Goal: Task Accomplishment & Management: Use online tool/utility

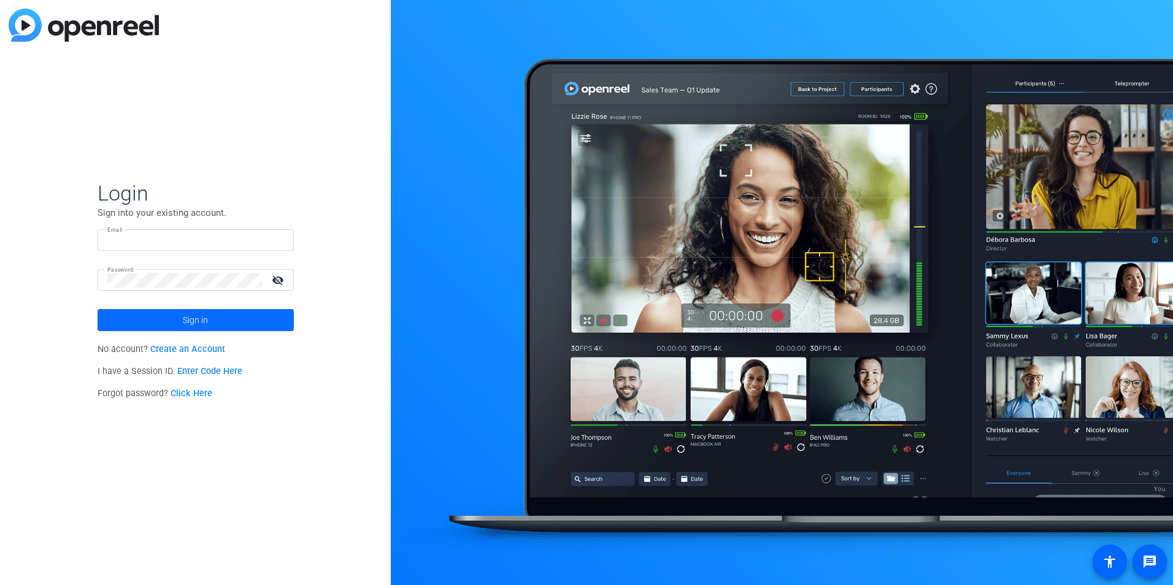
type input "BILL.STANFIELD@FHNFINANCIAL.COM"
click at [193, 318] on span "Sign in" at bounding box center [195, 320] width 25 height 31
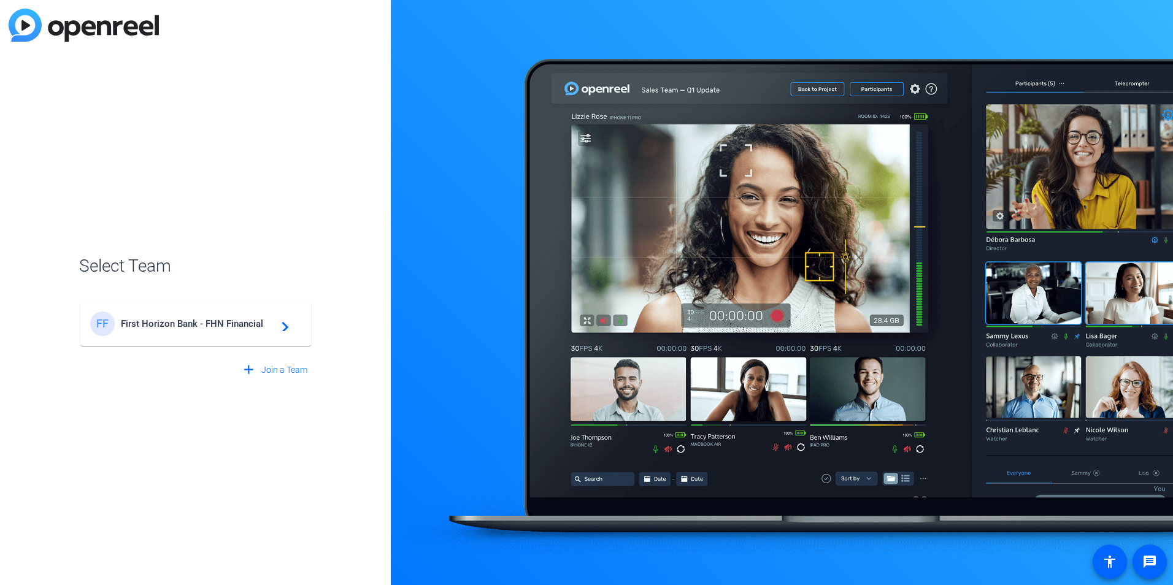
click at [285, 326] on mat-icon "navigate_next" at bounding box center [281, 324] width 15 height 15
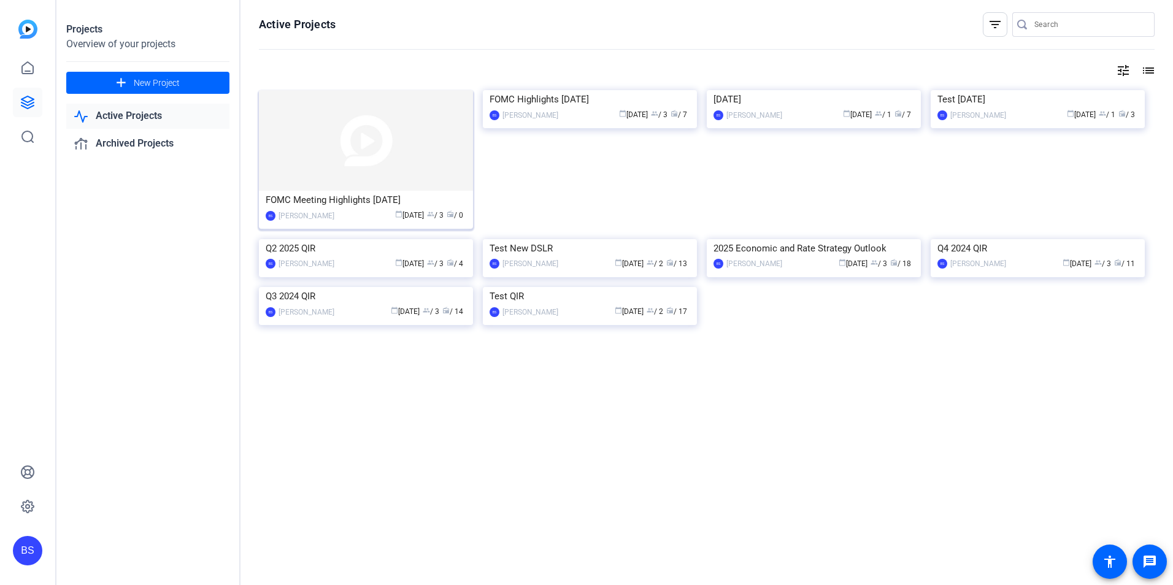
click at [388, 158] on img at bounding box center [366, 140] width 214 height 101
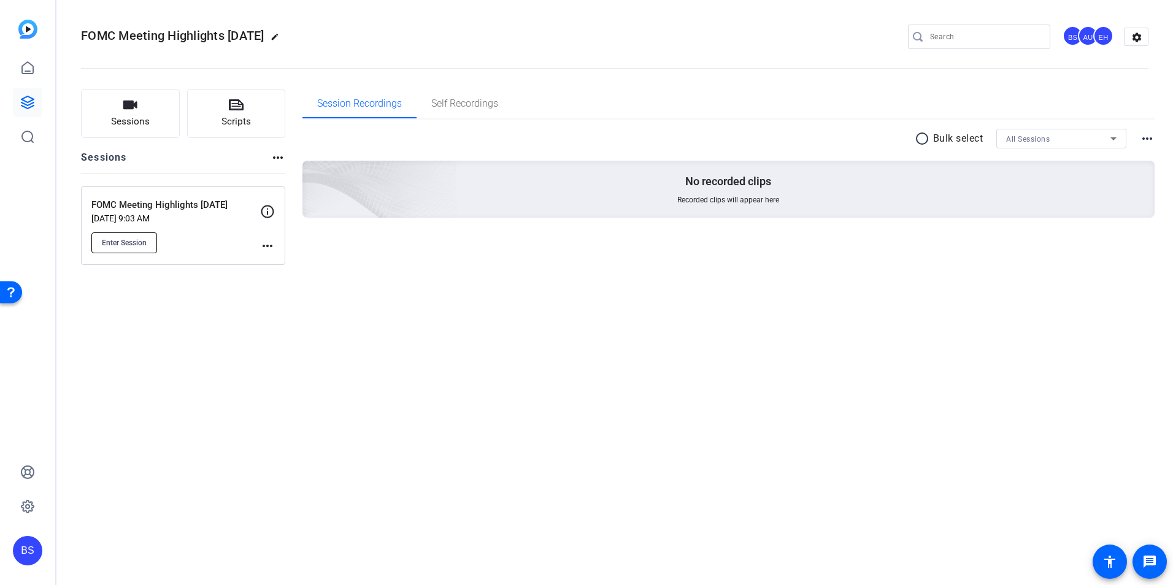
click at [129, 242] on span "Enter Session" at bounding box center [124, 243] width 45 height 10
click at [426, 323] on div "FOMC Meeting Highlights September 2025 edit BS AU EH settings Sessions Scripts …" at bounding box center [614, 292] width 1116 height 585
click at [125, 244] on span "Enter Session" at bounding box center [124, 243] width 45 height 10
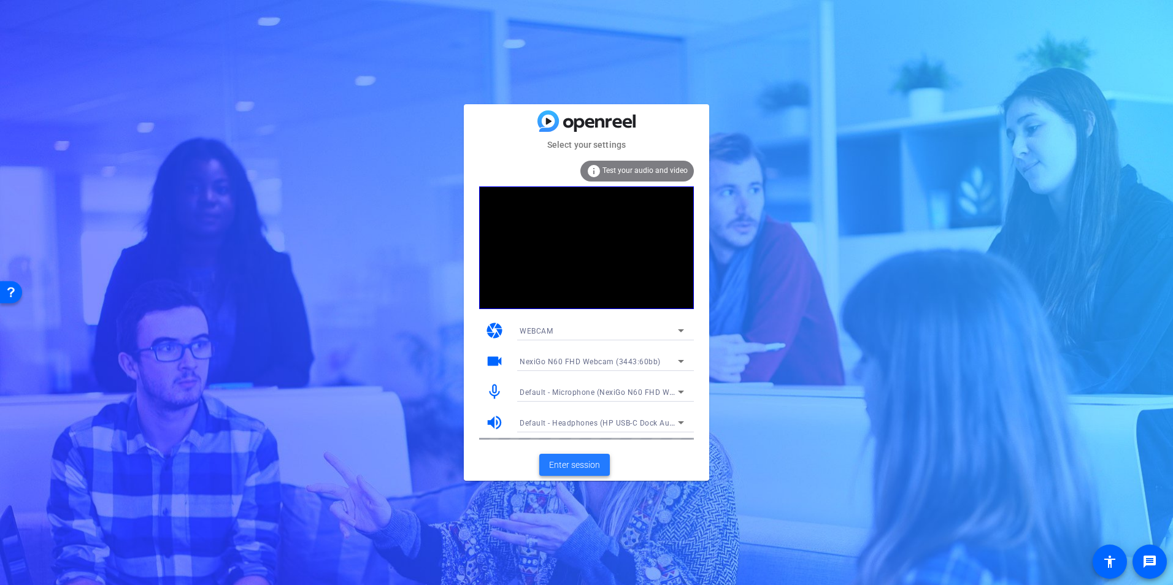
click at [577, 464] on span "Enter session" at bounding box center [574, 465] width 51 height 13
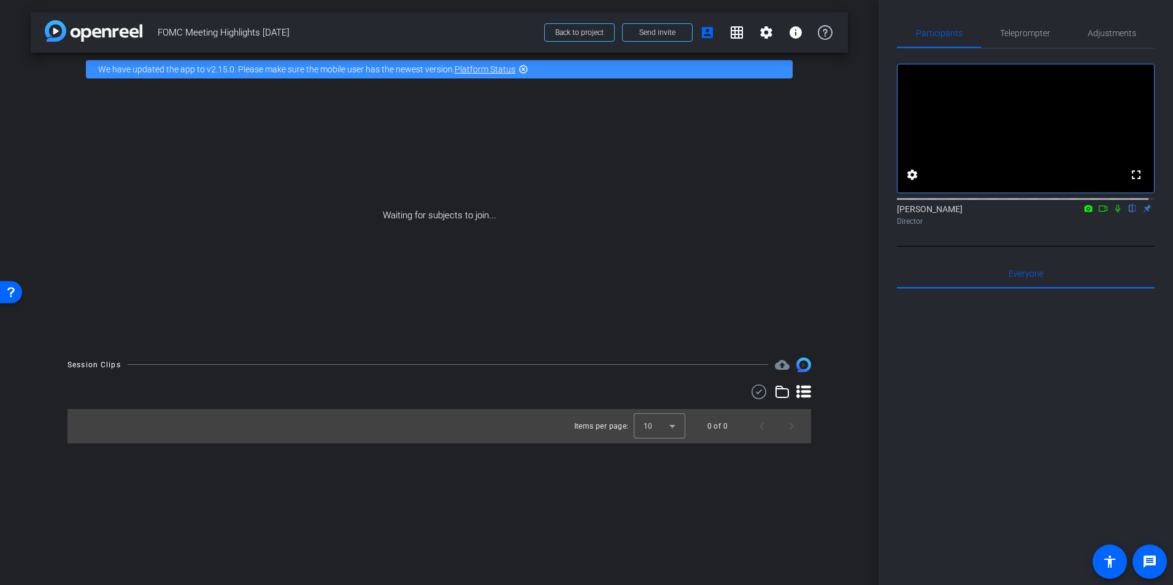
click at [1115, 213] on icon at bounding box center [1117, 209] width 5 height 8
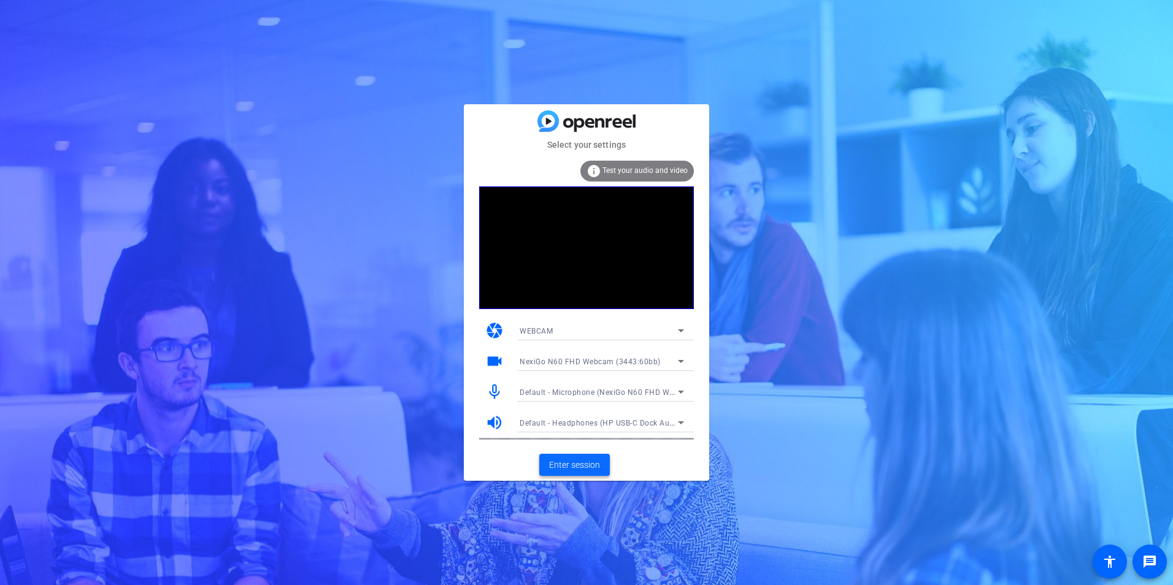
click at [574, 466] on span "Enter session" at bounding box center [574, 465] width 51 height 13
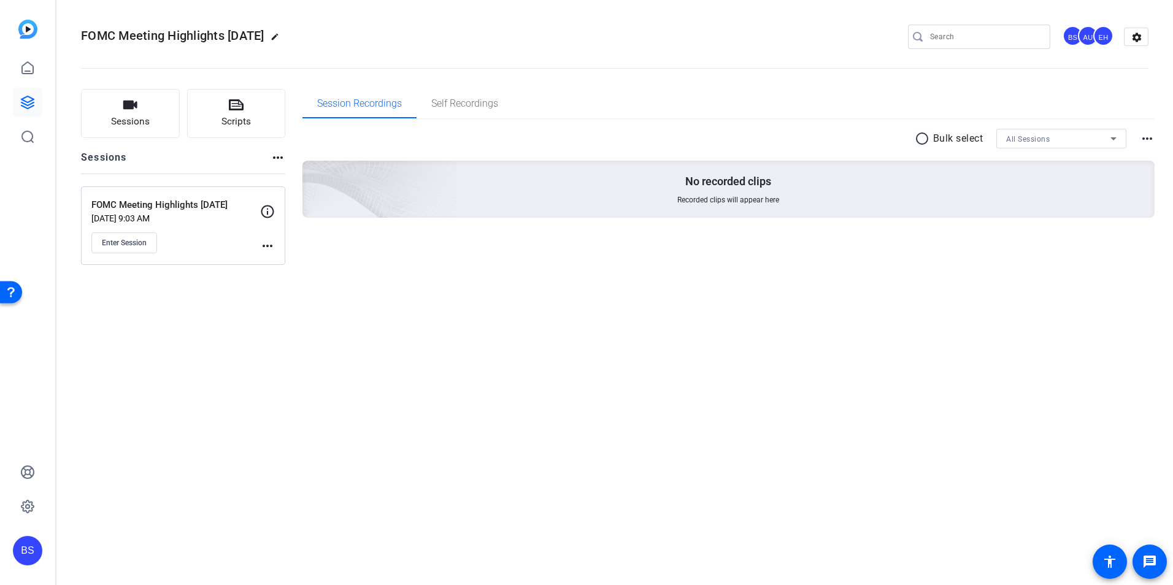
click at [499, 395] on div "FOMC Meeting Highlights September 2025 edit BS AU EH settings Sessions Scripts …" at bounding box center [614, 292] width 1116 height 585
click at [594, 421] on div "FOMC Meeting Highlights September 2025 edit BS AU EH settings Sessions Scripts …" at bounding box center [614, 292] width 1116 height 585
click at [472, 105] on span "Self Recordings" at bounding box center [464, 104] width 67 height 10
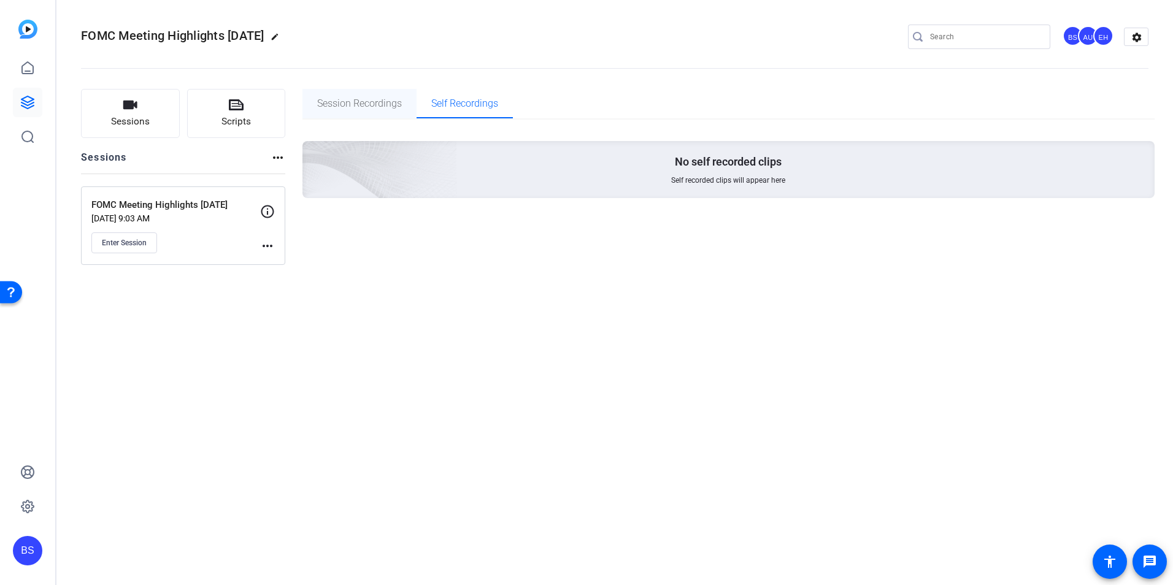
click at [361, 106] on span "Session Recordings" at bounding box center [359, 104] width 85 height 10
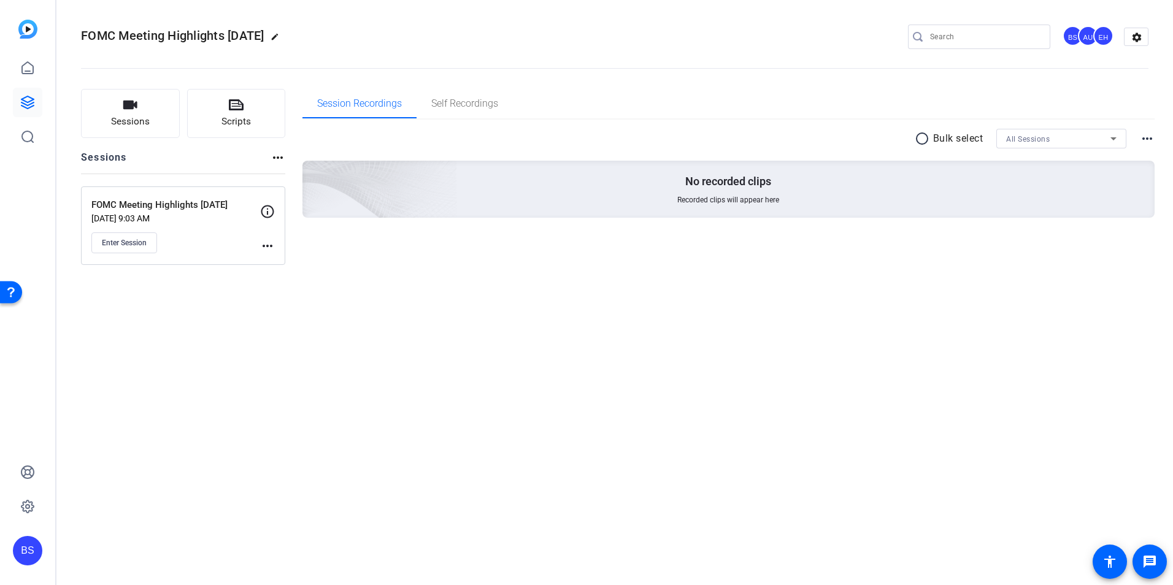
click at [464, 366] on div "FOMC Meeting Highlights September 2025 edit BS AU EH settings Sessions Scripts …" at bounding box center [614, 292] width 1116 height 585
click at [240, 304] on div "FOMC Meeting Highlights September 2025 edit BS AU EH settings Sessions Scripts …" at bounding box center [614, 292] width 1116 height 585
click at [346, 277] on div "Sessions Scripts Sessions more_horiz FOMC Meeting Highlights September 2025 Sep…" at bounding box center [614, 177] width 1116 height 207
click at [382, 275] on div "Sessions Scripts Sessions more_horiz FOMC Meeting Highlights September 2025 Sep…" at bounding box center [614, 177] width 1116 height 207
click at [267, 316] on div "FOMC Meeting Highlights September 2025 edit BS AU EH settings Sessions Scripts …" at bounding box center [614, 292] width 1116 height 585
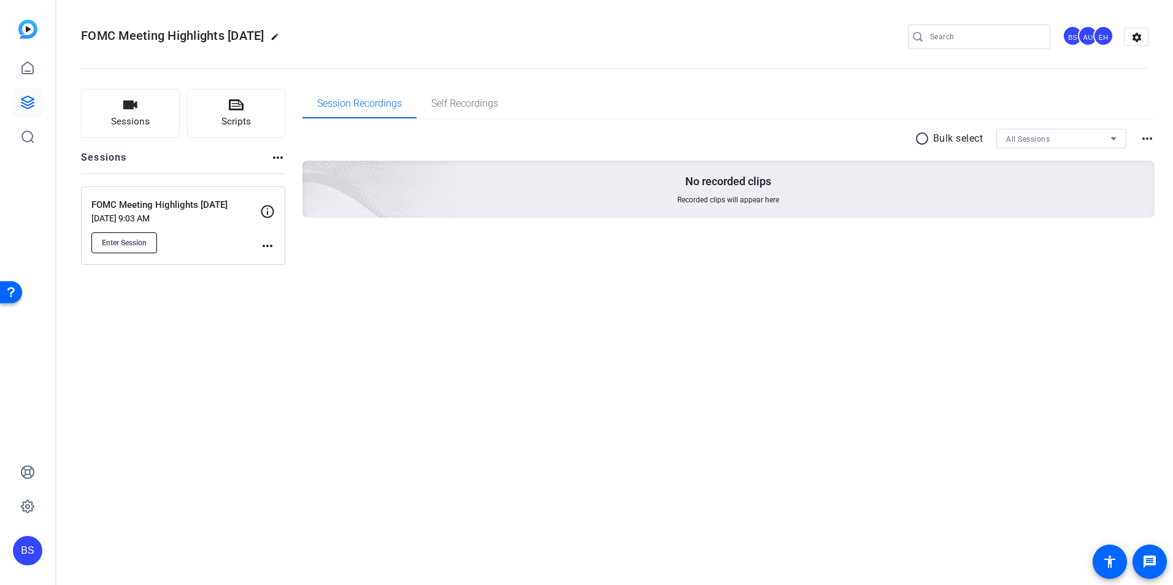
click at [121, 238] on span "Enter Session" at bounding box center [124, 243] width 45 height 10
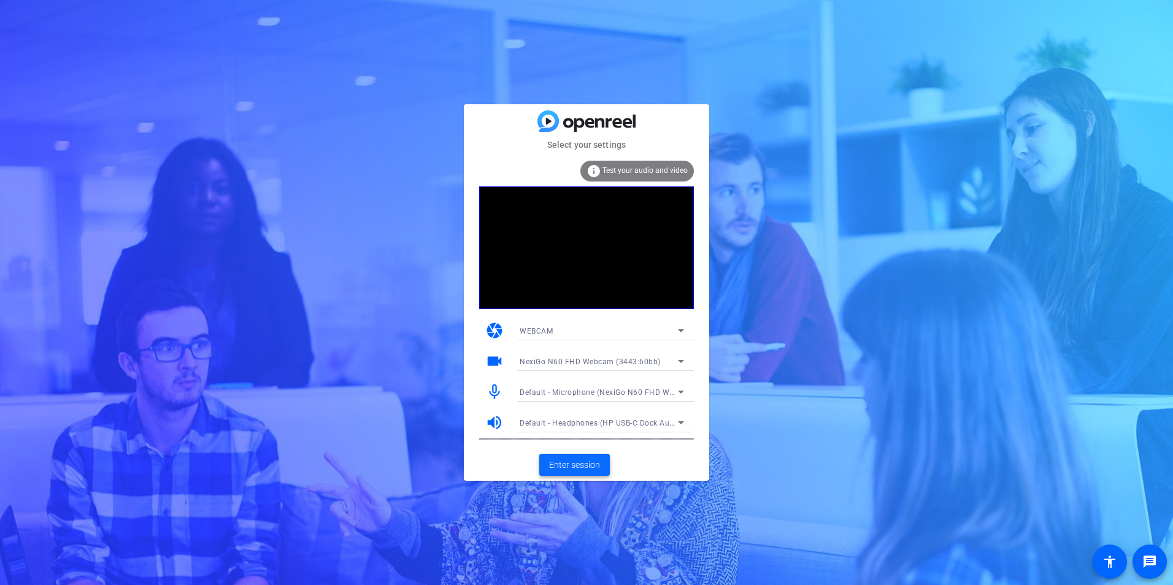
click at [568, 461] on span "Enter session" at bounding box center [574, 465] width 51 height 13
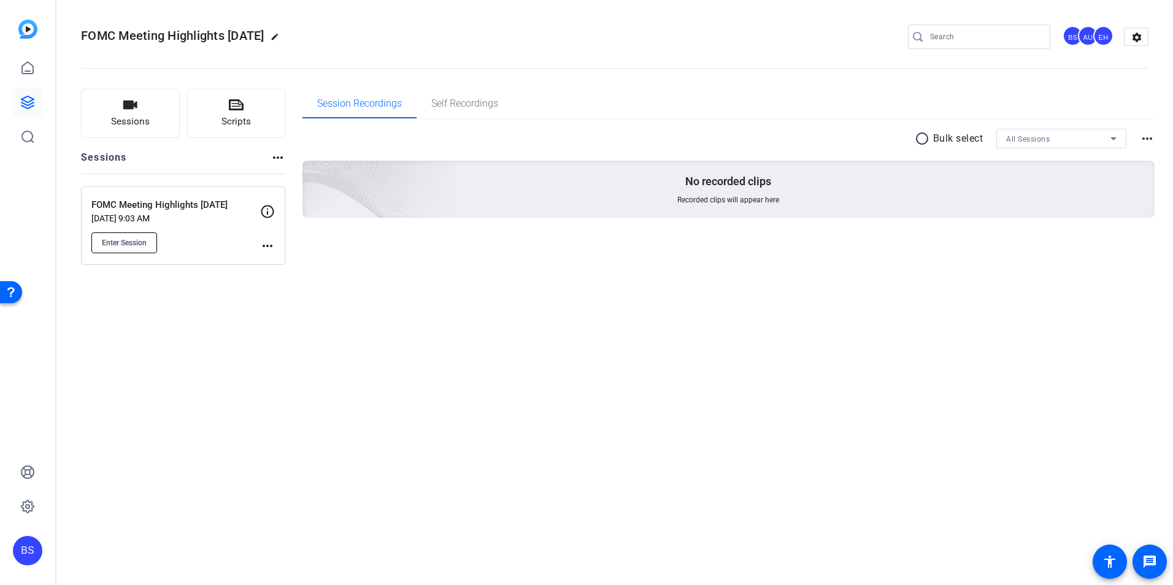
click at [125, 242] on span "Enter Session" at bounding box center [124, 243] width 45 height 10
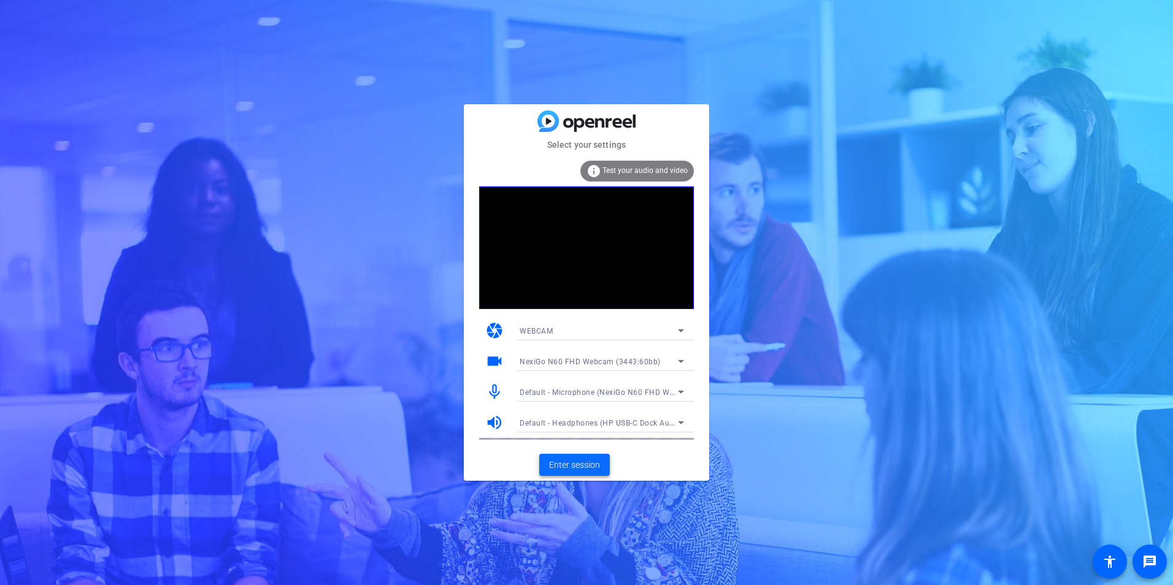
click at [574, 467] on span "Enter session" at bounding box center [574, 465] width 51 height 13
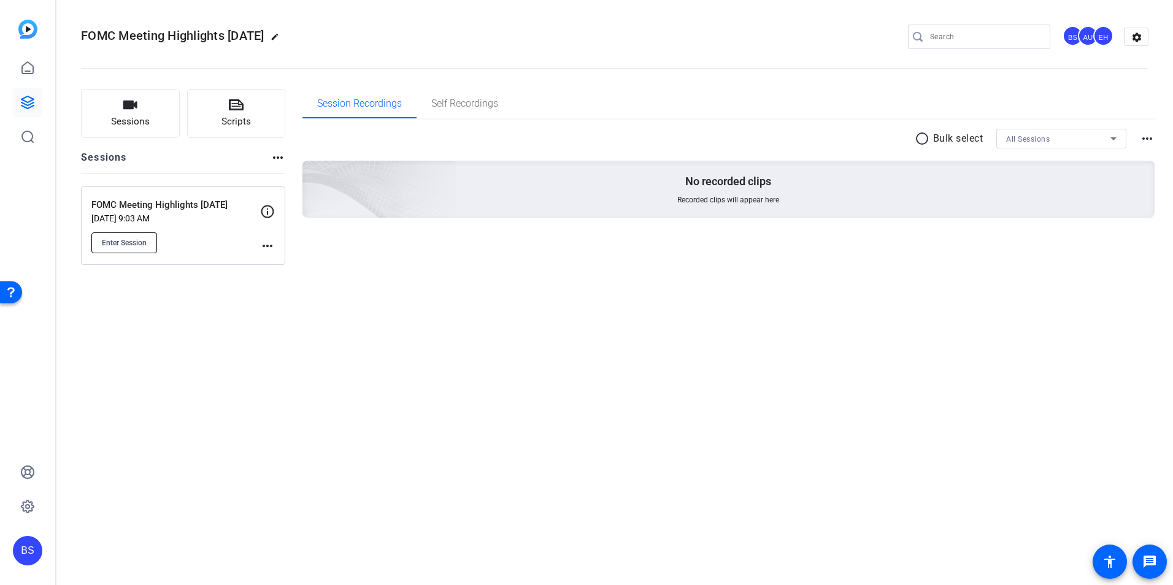
click at [126, 244] on span "Enter Session" at bounding box center [124, 243] width 45 height 10
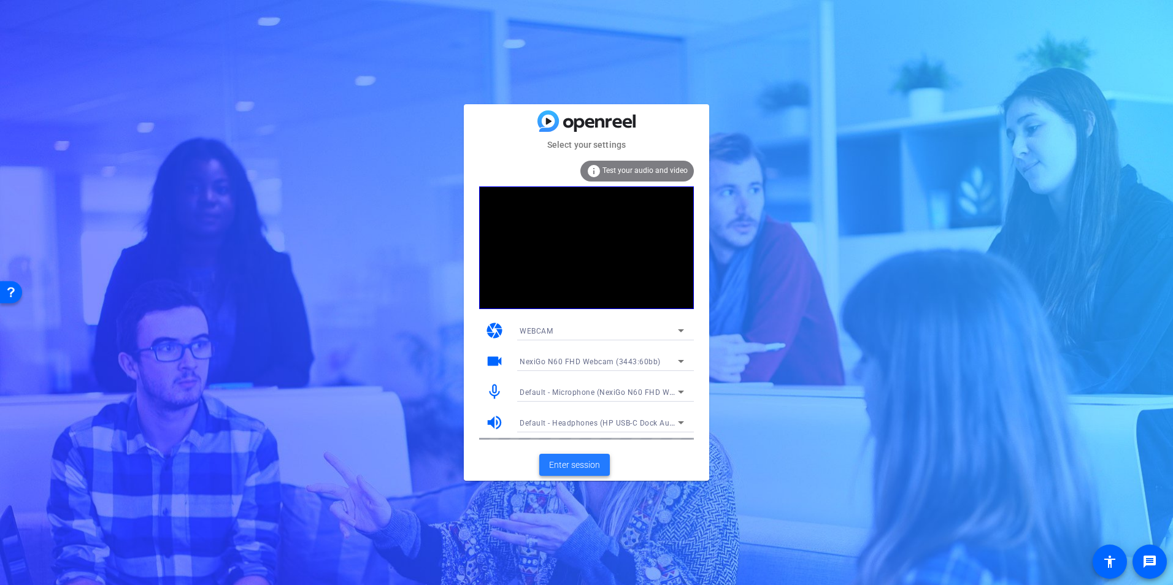
click at [570, 463] on span "Enter session" at bounding box center [574, 465] width 51 height 13
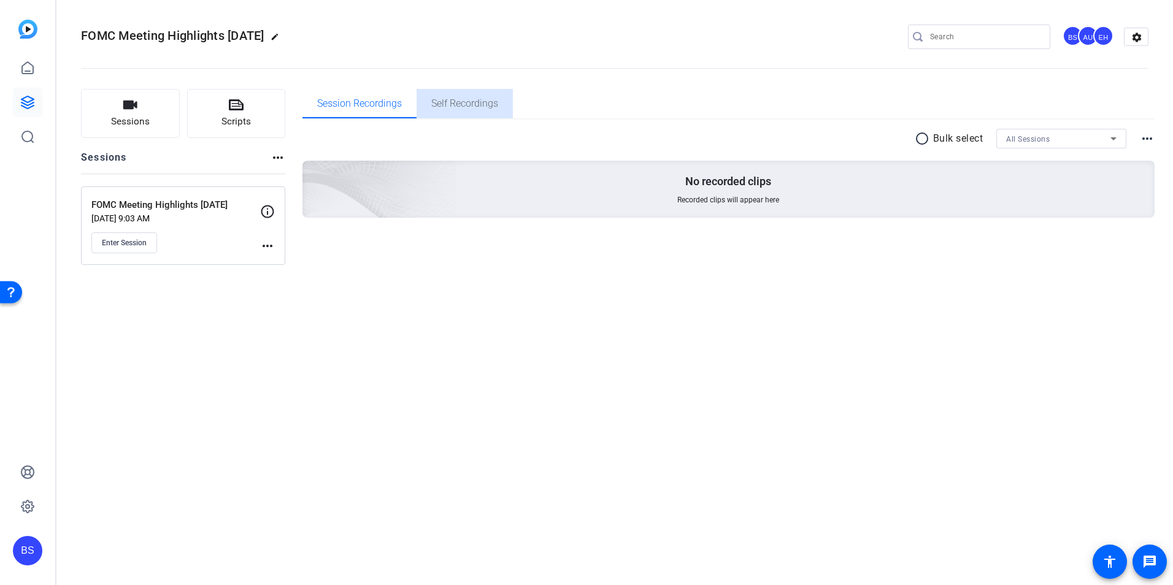
click at [463, 103] on span "Self Recordings" at bounding box center [464, 104] width 67 height 10
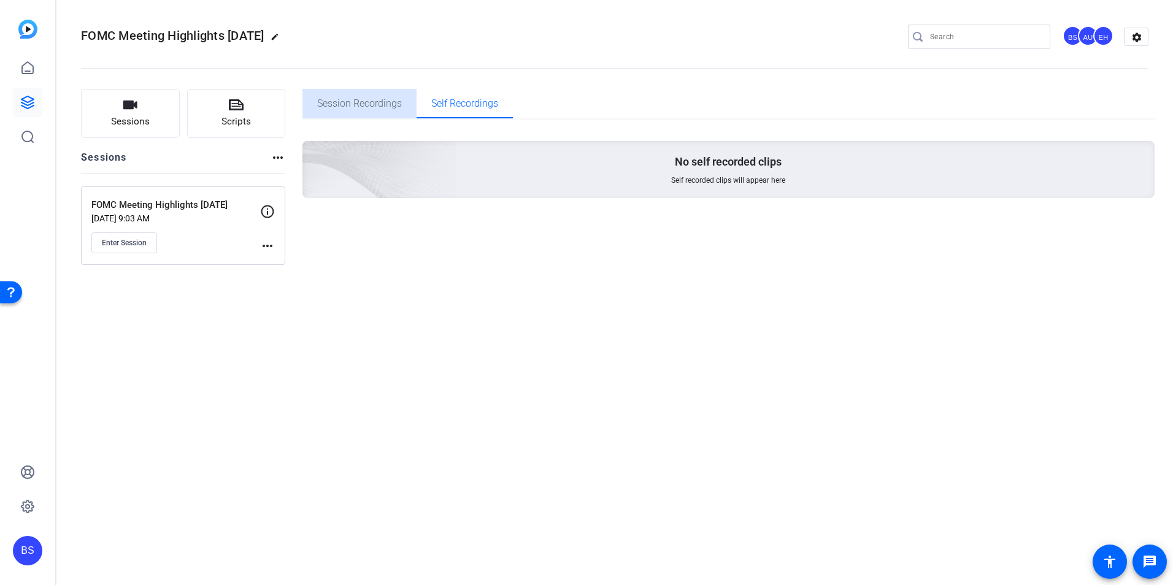
click at [374, 107] on span "Session Recordings" at bounding box center [359, 104] width 85 height 10
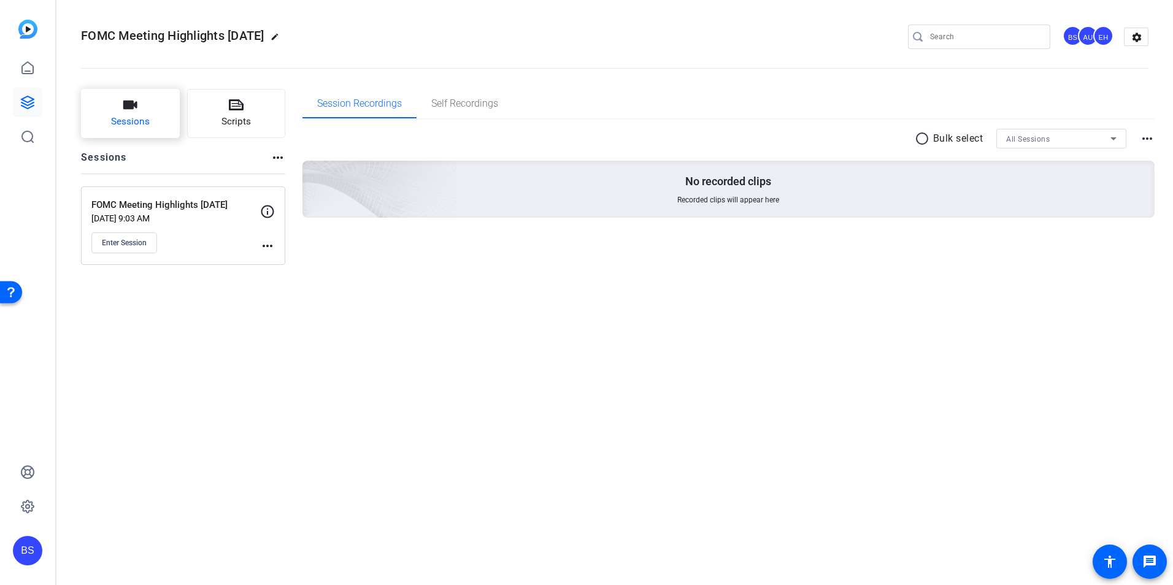
click at [131, 111] on icon "button" at bounding box center [130, 105] width 15 height 15
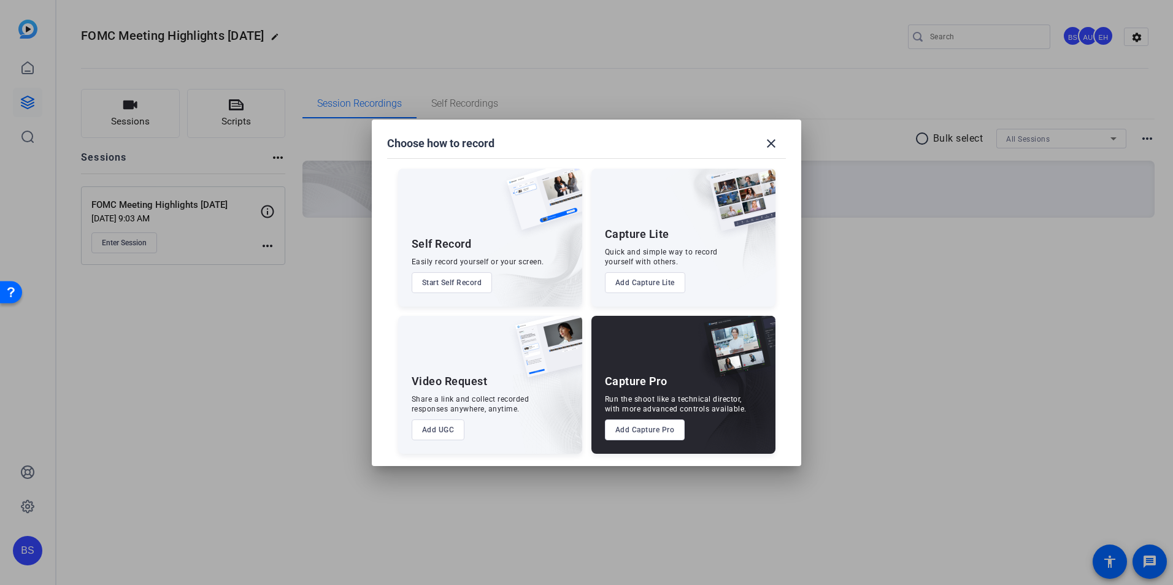
click at [713, 382] on img at bounding box center [730, 392] width 91 height 123
click at [646, 431] on button "Add Capture Pro" at bounding box center [645, 430] width 80 height 21
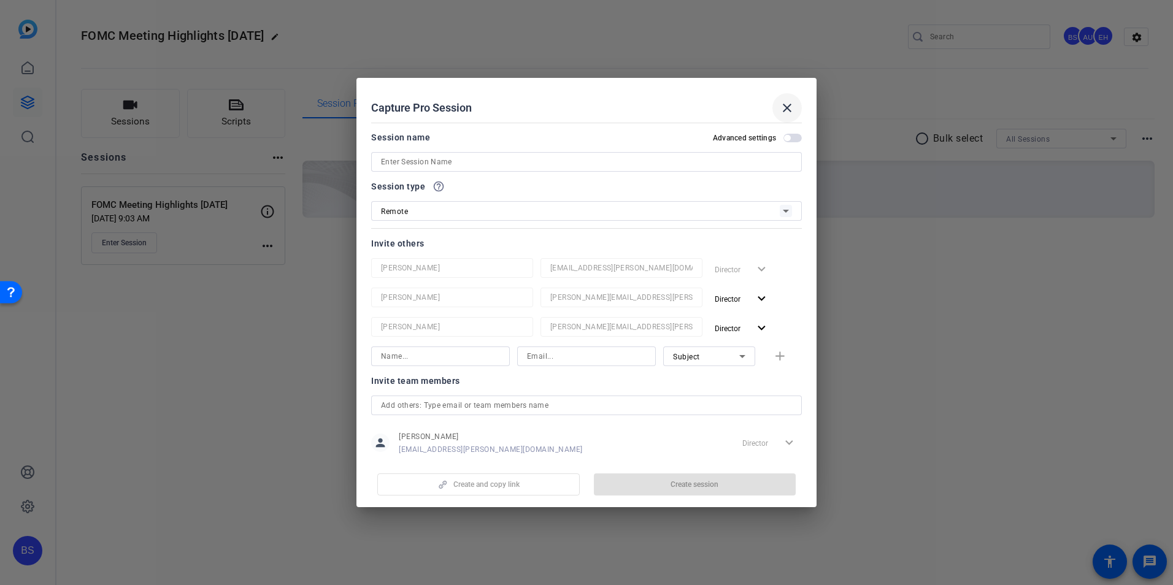
click at [788, 110] on mat-icon "close" at bounding box center [787, 108] width 15 height 15
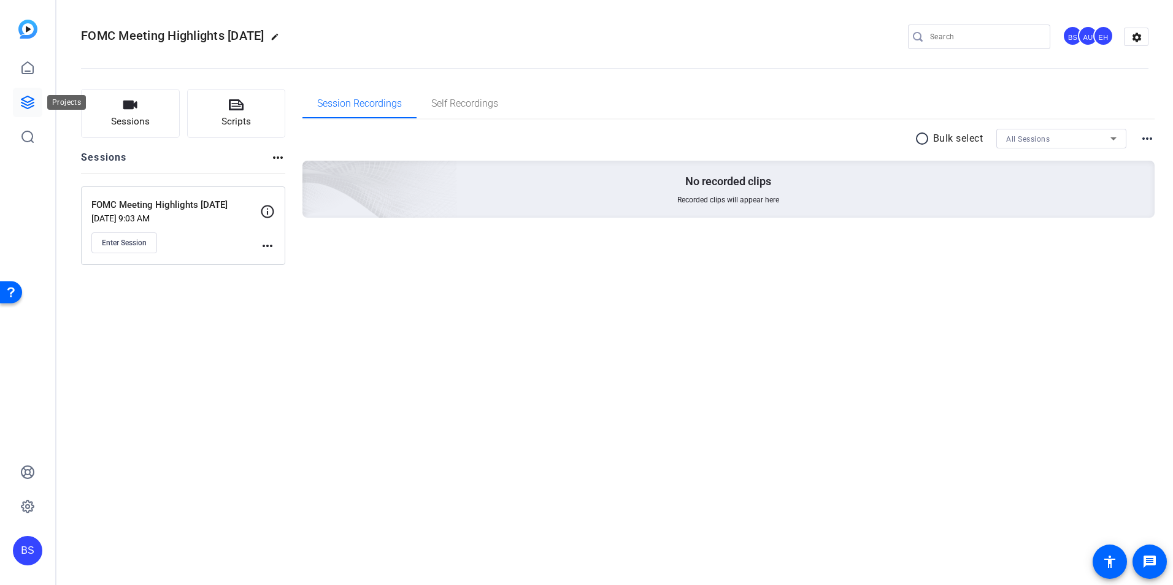
click at [26, 103] on icon at bounding box center [27, 102] width 15 height 15
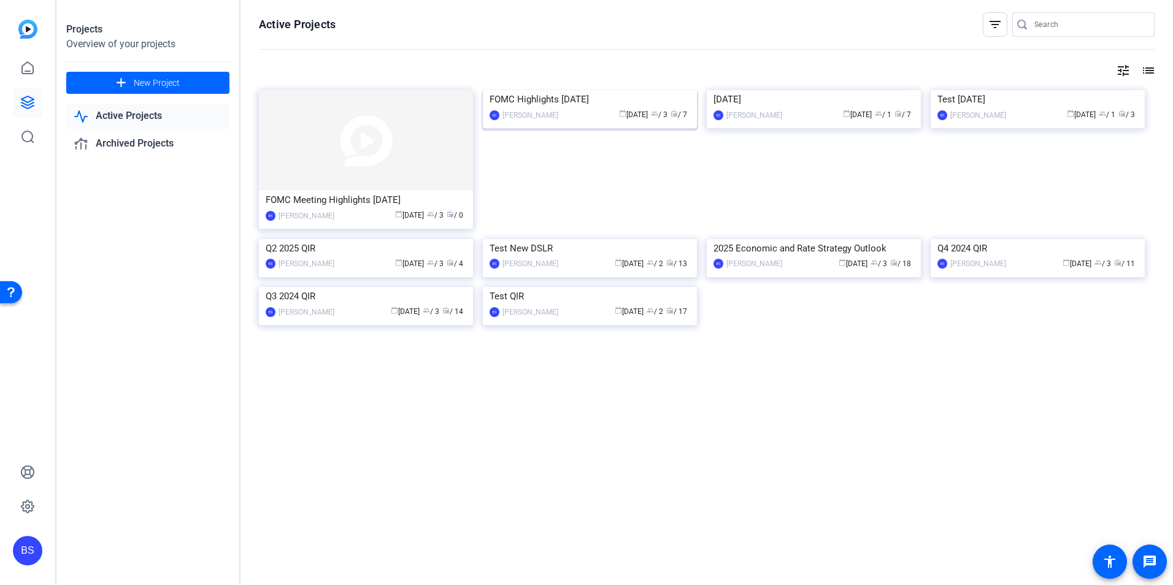
click at [582, 90] on img at bounding box center [590, 90] width 214 height 0
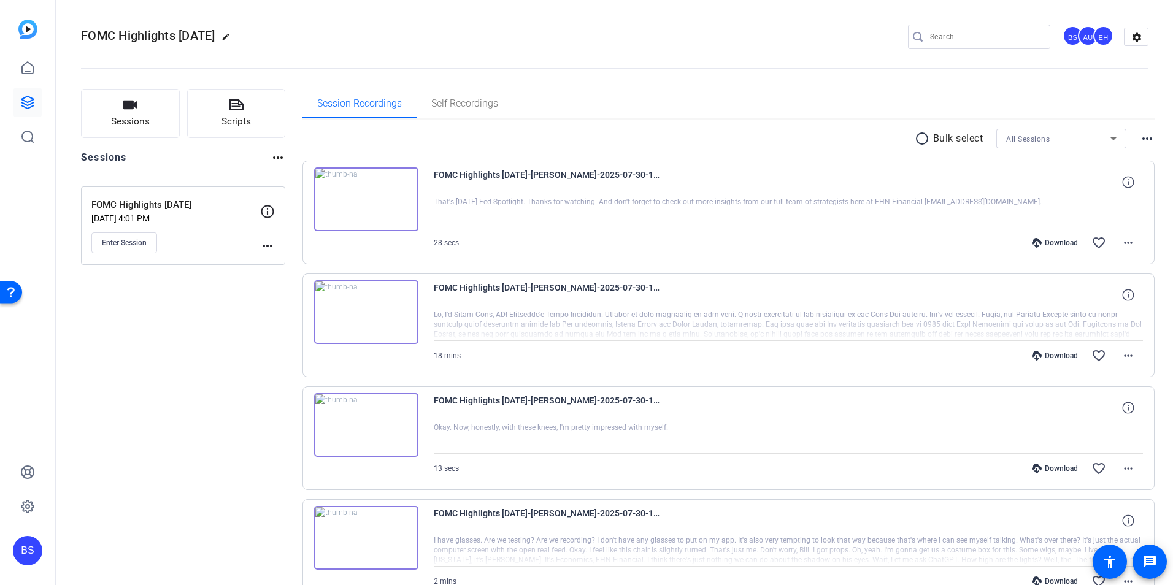
click at [363, 194] on img at bounding box center [366, 199] width 104 height 64
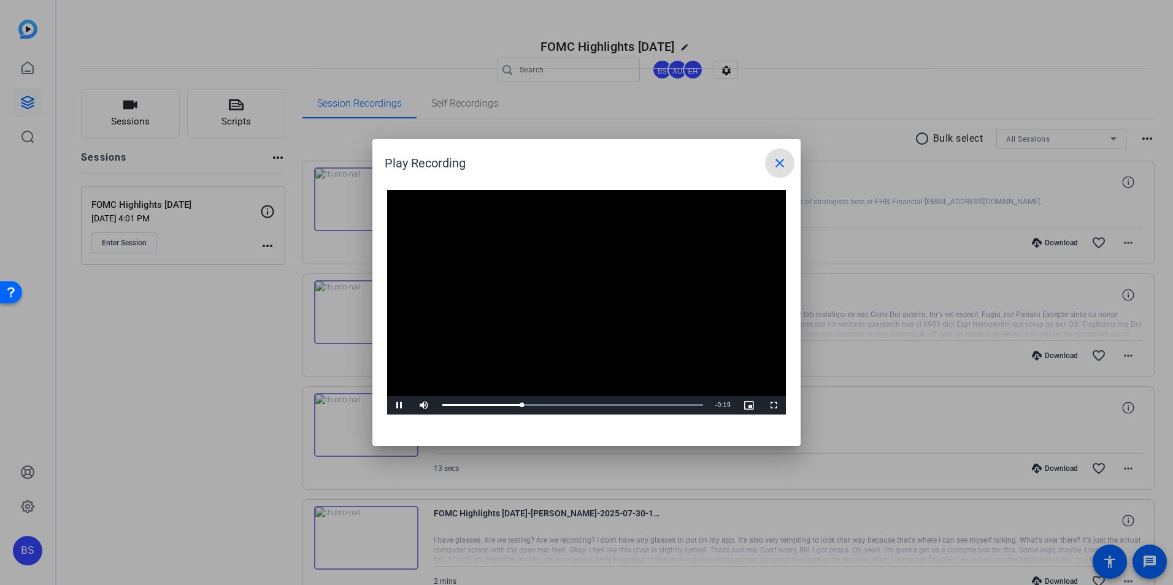
click at [781, 165] on mat-icon "close" at bounding box center [779, 163] width 15 height 15
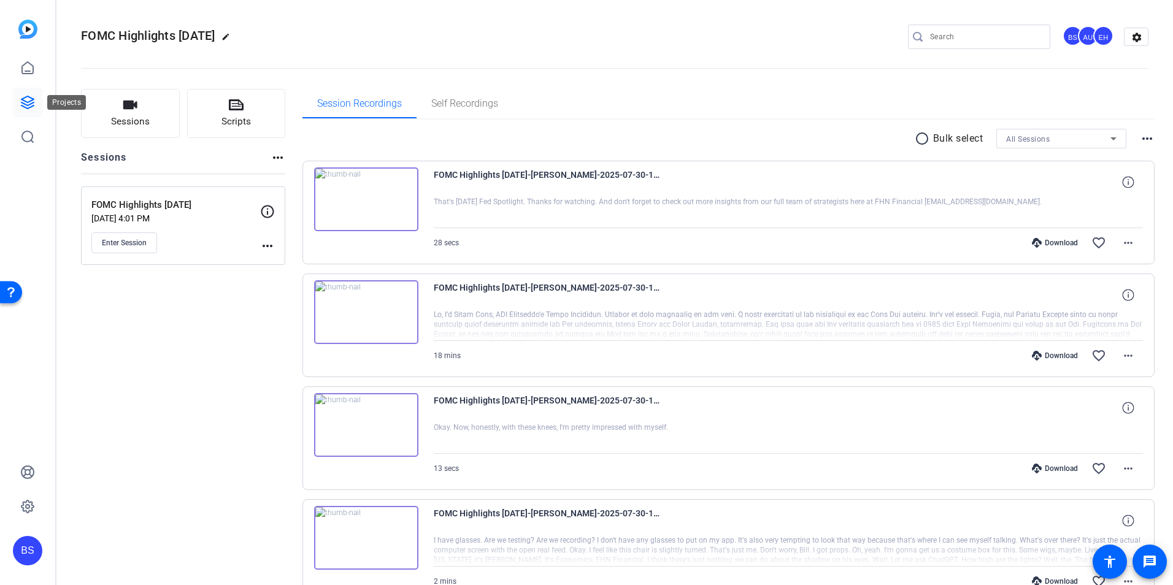
click at [25, 103] on icon at bounding box center [27, 102] width 15 height 15
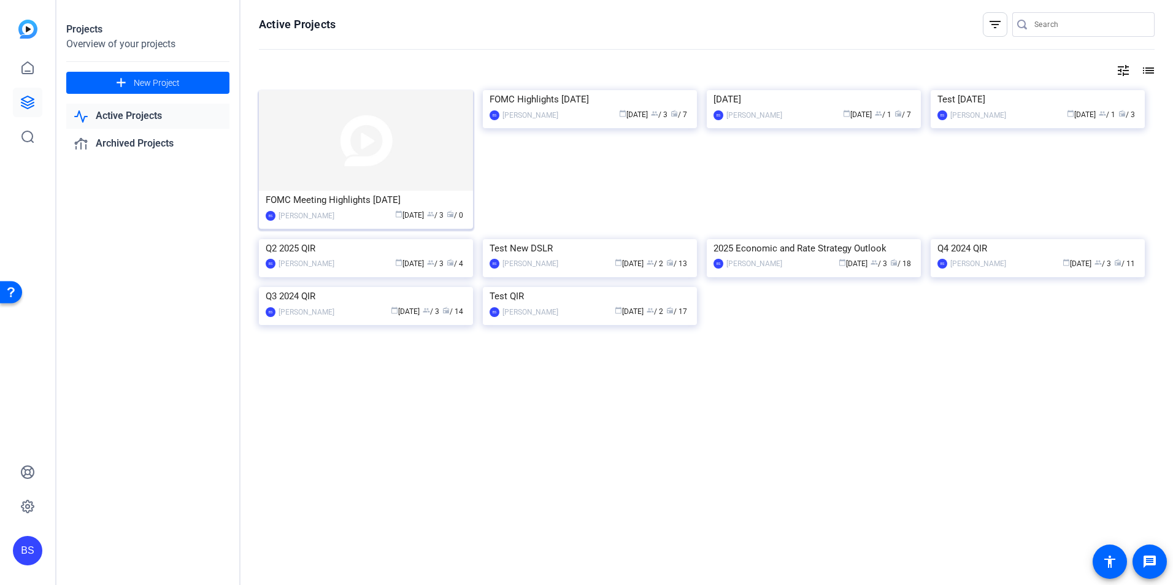
click at [365, 143] on img at bounding box center [366, 140] width 214 height 101
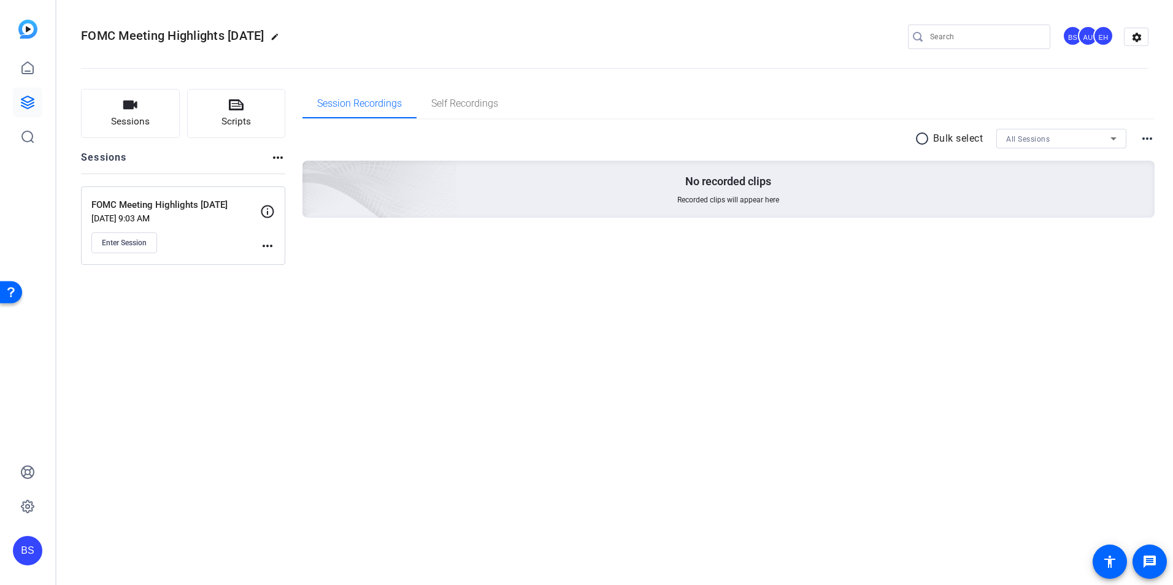
click at [266, 247] on mat-icon "more_horiz" at bounding box center [267, 246] width 15 height 15
click at [291, 263] on span "Edit Session" at bounding box center [298, 263] width 56 height 15
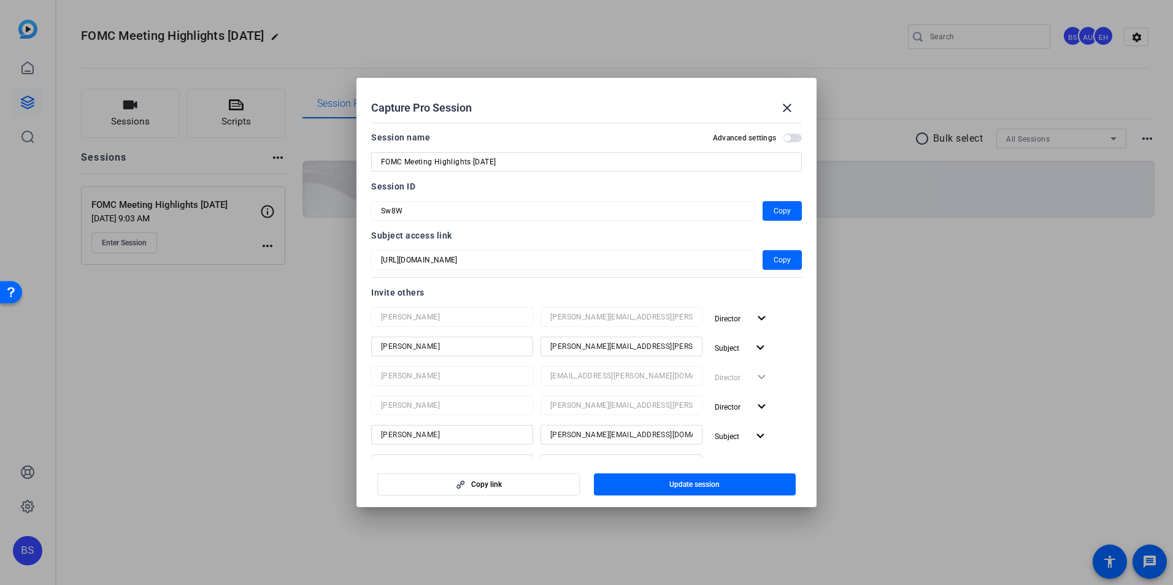
click at [786, 140] on span "button" at bounding box center [792, 138] width 18 height 9
click at [793, 137] on span "button" at bounding box center [796, 138] width 6 height 6
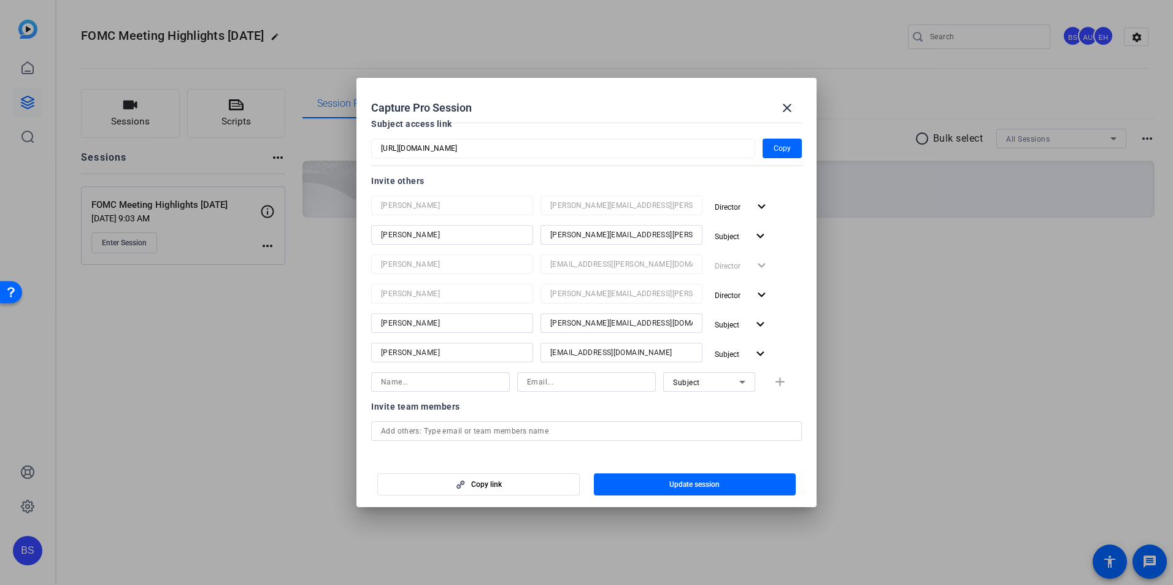
scroll to position [243, 0]
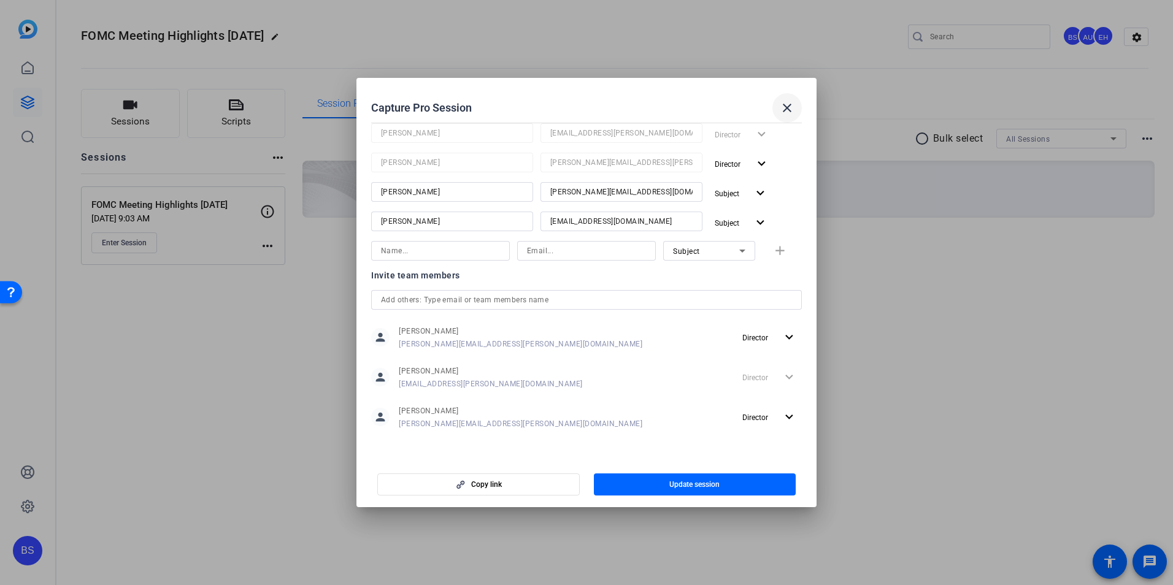
click at [784, 106] on mat-icon "close" at bounding box center [787, 108] width 15 height 15
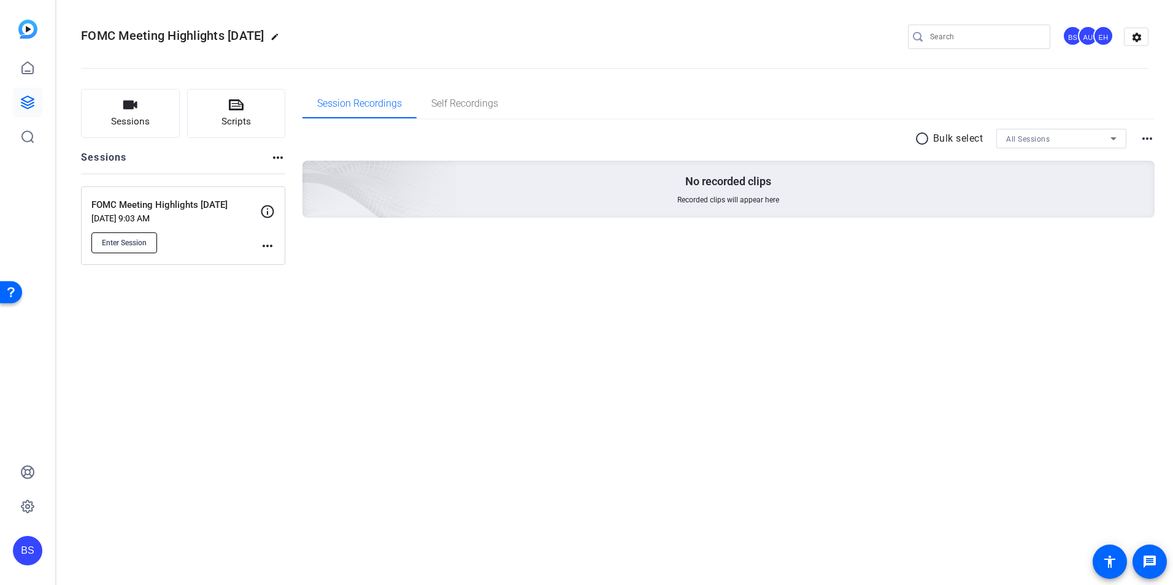
click at [121, 241] on span "Enter Session" at bounding box center [124, 243] width 45 height 10
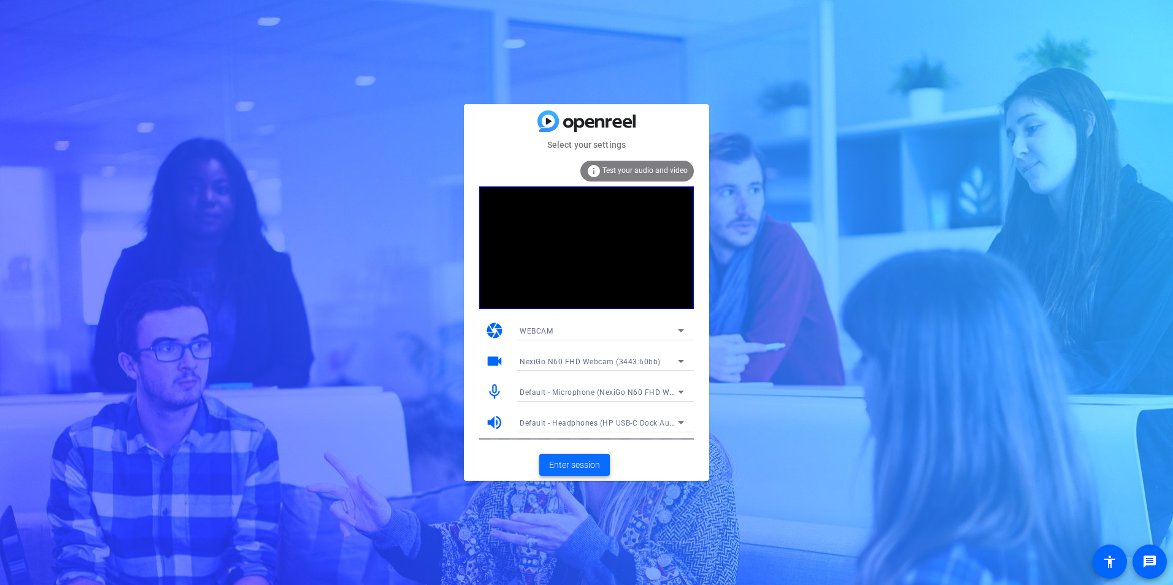
click at [581, 465] on span "Enter session" at bounding box center [574, 465] width 51 height 13
